Goal: Task Accomplishment & Management: Manage account settings

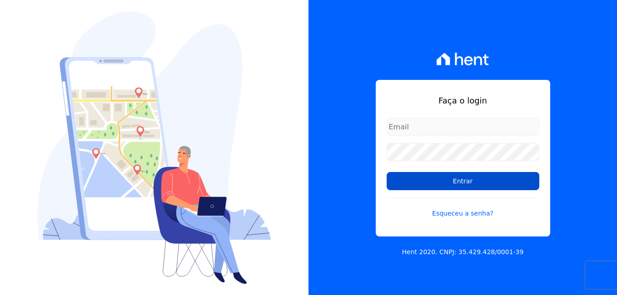
type input "[PERSON_NAME][EMAIL_ADDRESS][PERSON_NAME][DOMAIN_NAME]"
click at [447, 182] on input "Entrar" at bounding box center [463, 181] width 153 height 18
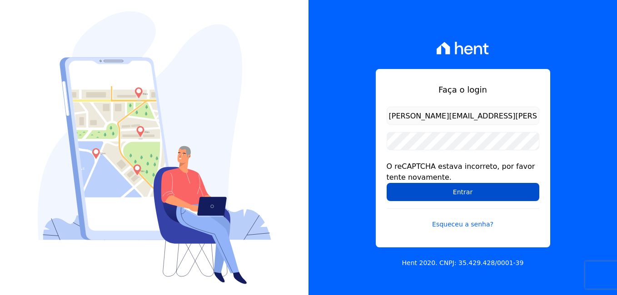
click at [425, 189] on input "Entrar" at bounding box center [463, 192] width 153 height 18
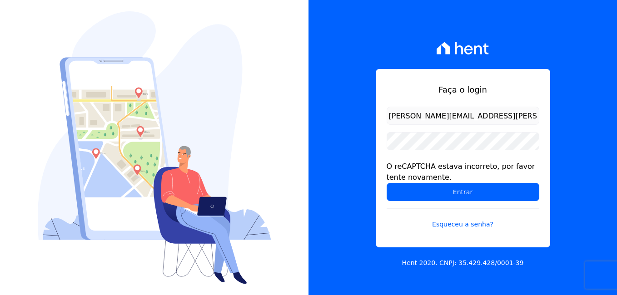
click at [256, 104] on img at bounding box center [155, 147] width 234 height 273
